Goal: Download file/media

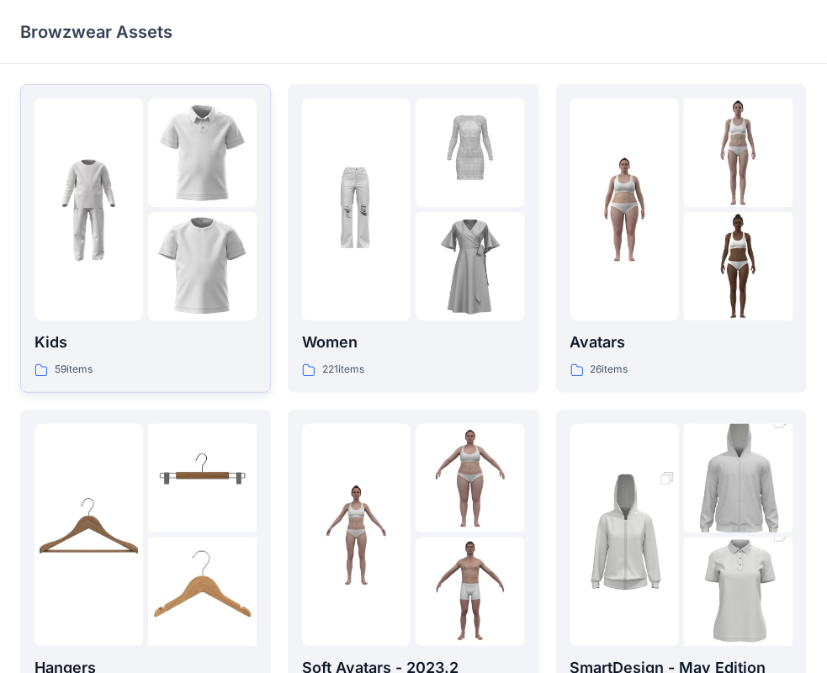
click at [168, 334] on p "Kids" at bounding box center [146, 343] width 222 height 24
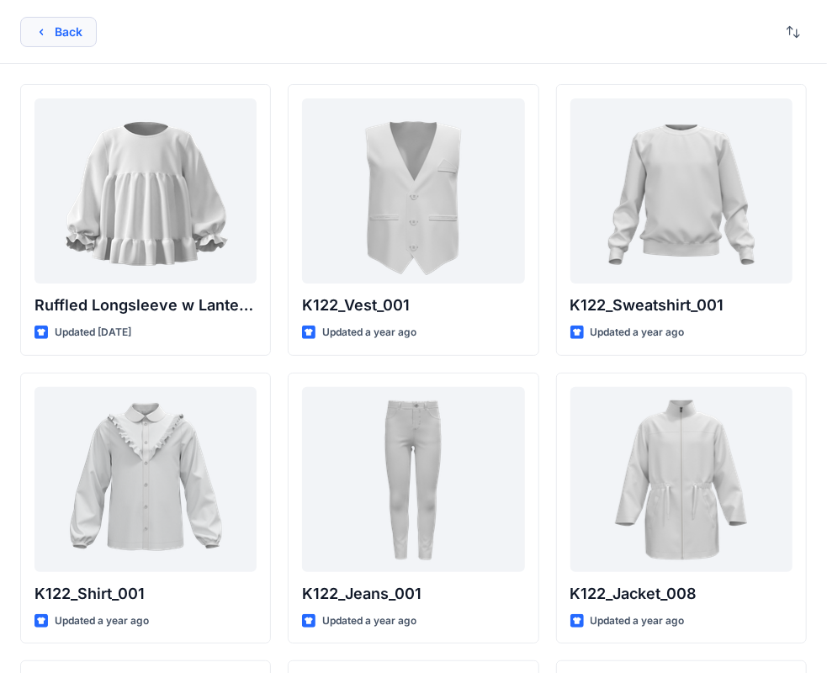
click at [75, 38] on button "Back" at bounding box center [58, 32] width 77 height 30
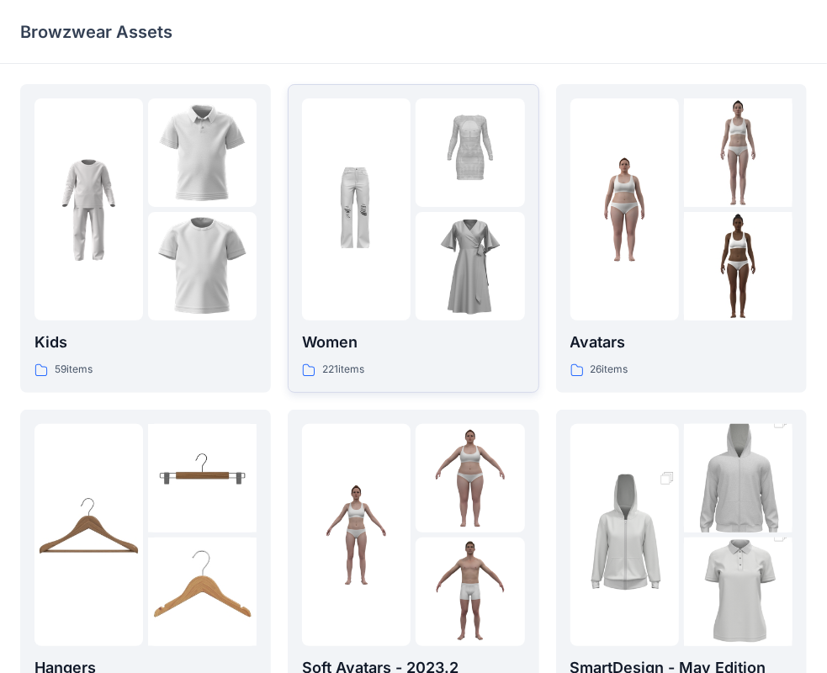
click at [382, 242] on img at bounding box center [356, 210] width 109 height 109
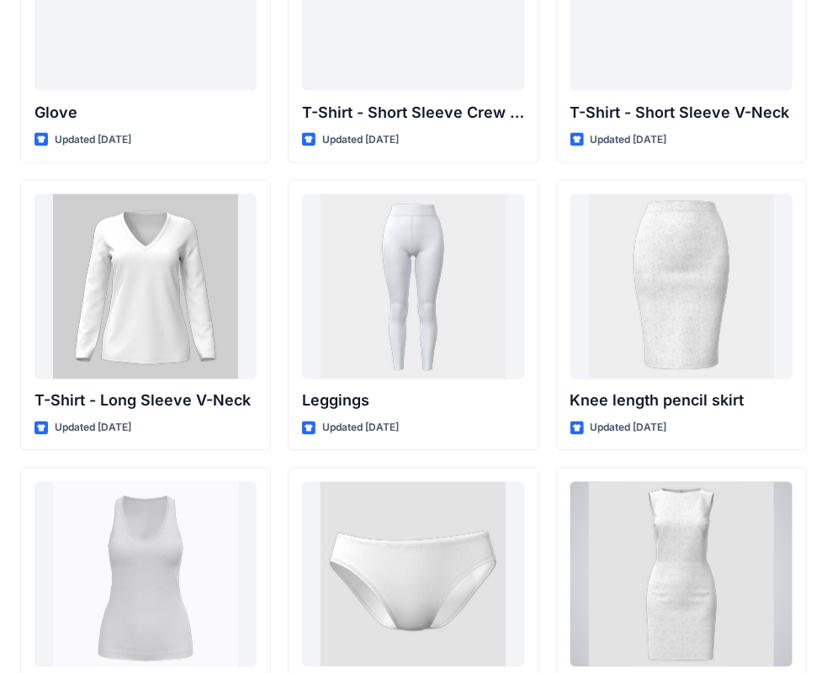
scroll to position [13789, 0]
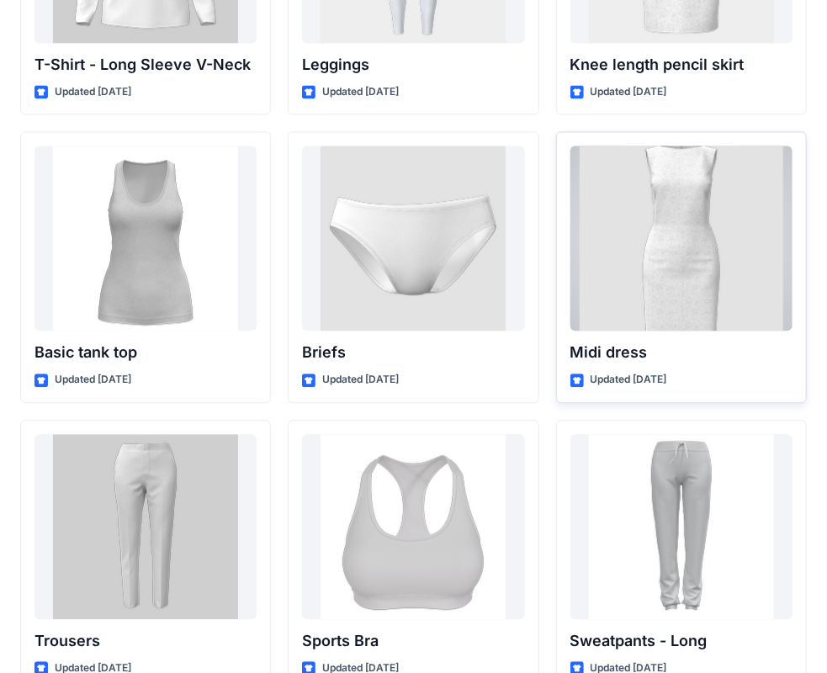
click at [750, 265] on div at bounding box center [682, 238] width 222 height 185
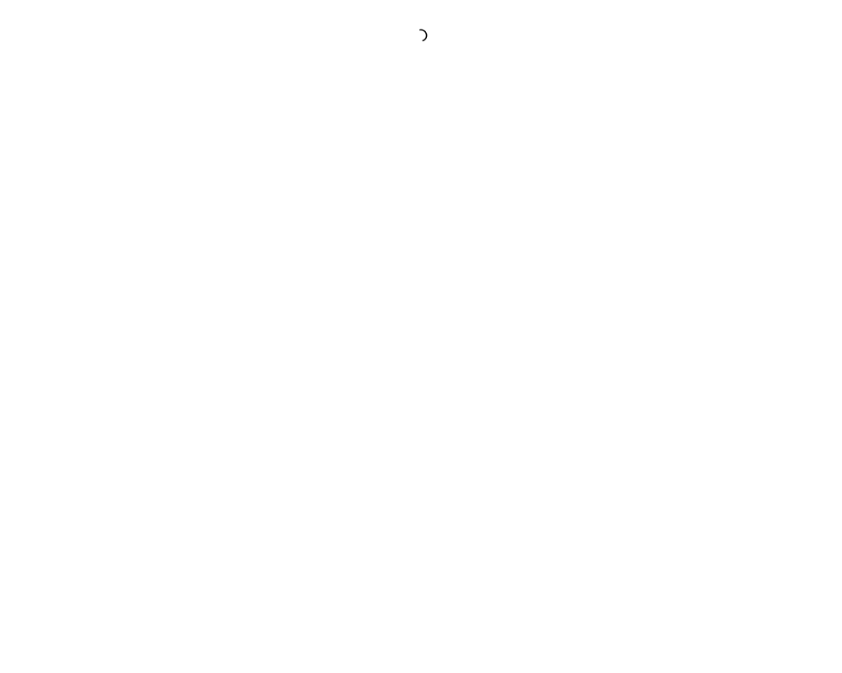
click at [750, 265] on div at bounding box center [421, 336] width 842 height 673
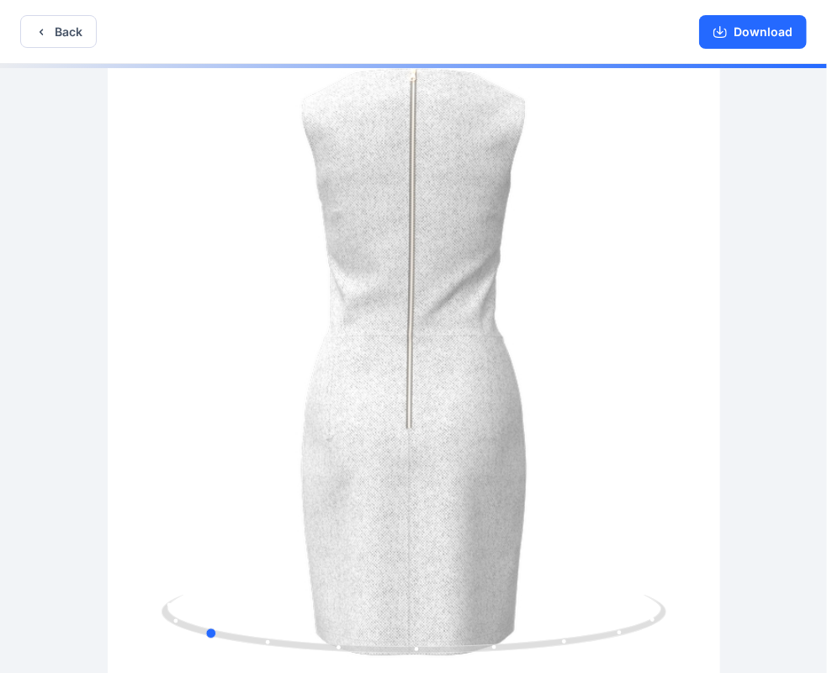
drag, startPoint x: 402, startPoint y: 484, endPoint x: 697, endPoint y: 458, distance: 295.7
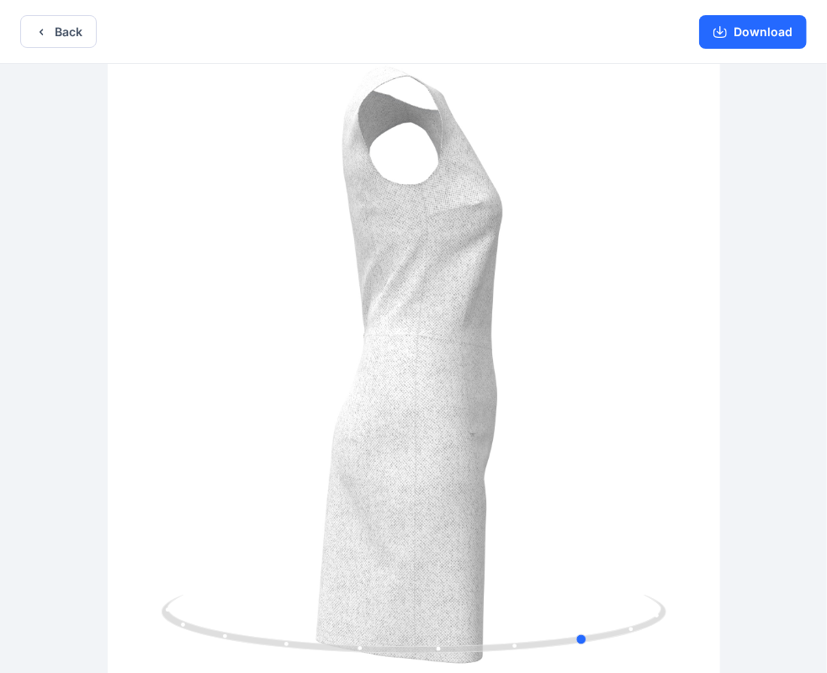
drag, startPoint x: 692, startPoint y: 461, endPoint x: 744, endPoint y: 523, distance: 80.6
click at [550, 498] on div at bounding box center [413, 370] width 827 height 613
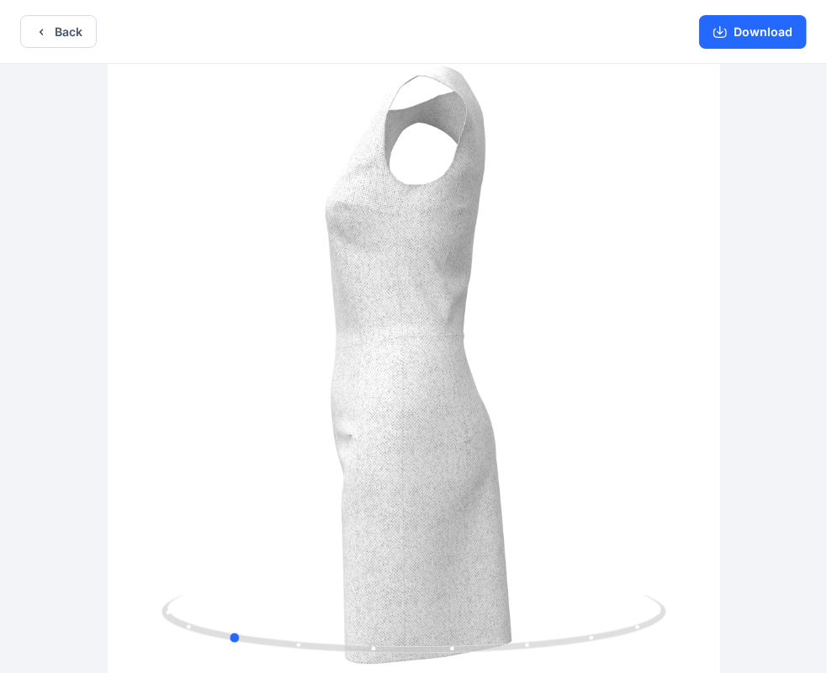
drag, startPoint x: 744, startPoint y: 523, endPoint x: 51, endPoint y: 411, distance: 701.6
click at [183, 412] on div at bounding box center [413, 370] width 827 height 613
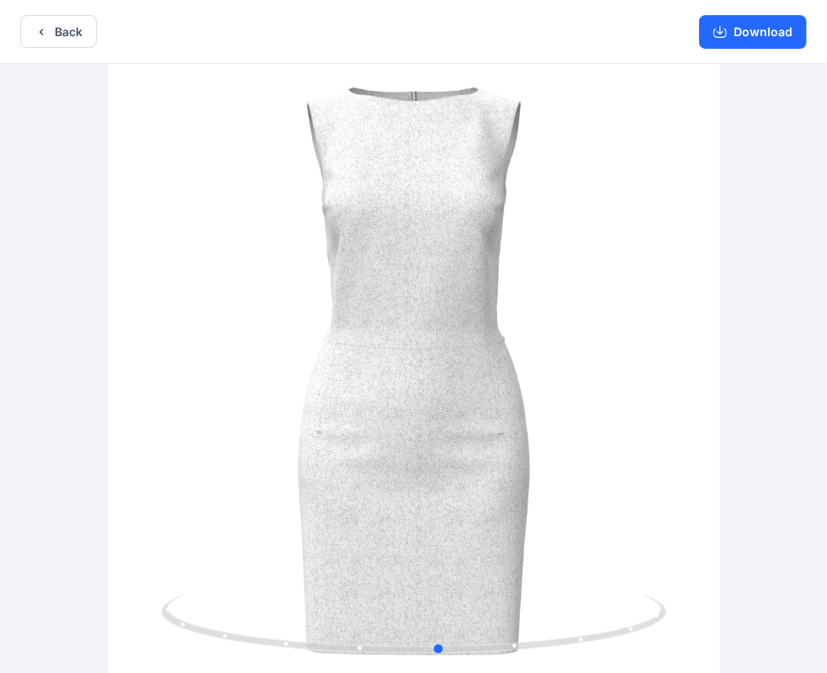
drag, startPoint x: 506, startPoint y: 406, endPoint x: 324, endPoint y: 426, distance: 182.9
click at [324, 426] on div at bounding box center [413, 370] width 827 height 613
click at [783, 40] on button "Download" at bounding box center [753, 32] width 108 height 34
